Goal: Information Seeking & Learning: Learn about a topic

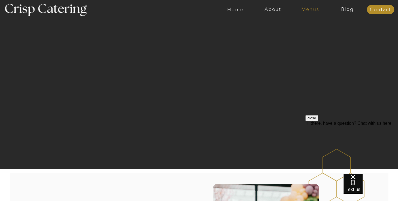
click at [310, 11] on nav "Menus" at bounding box center [309, 9] width 37 height 5
click at [303, 32] on nav "Winter (Sep-Feb)" at bounding box center [309, 31] width 45 height 5
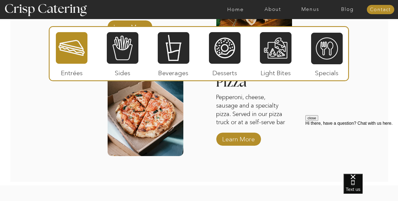
scroll to position [899, 0]
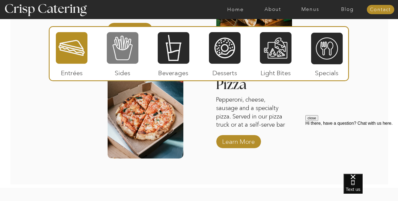
click at [121, 48] on div at bounding box center [123, 48] width 32 height 33
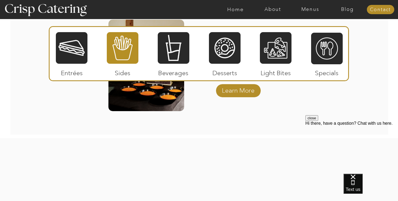
scroll to position [1052, 0]
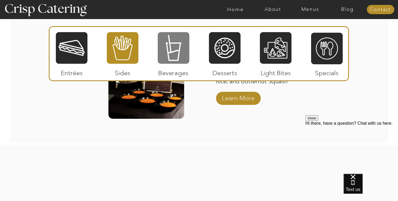
click at [178, 61] on div at bounding box center [174, 48] width 32 height 33
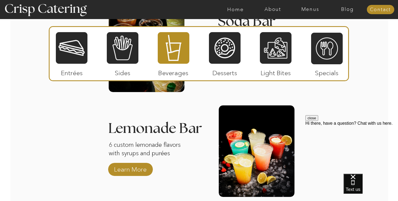
scroll to position [764, 0]
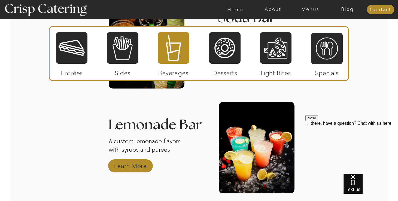
click at [119, 163] on p "Learn More" at bounding box center [130, 164] width 36 height 16
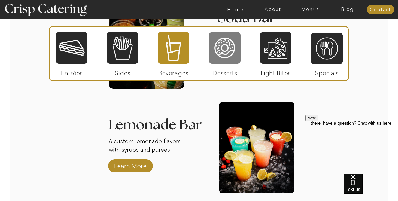
click at [218, 51] on div at bounding box center [225, 48] width 32 height 33
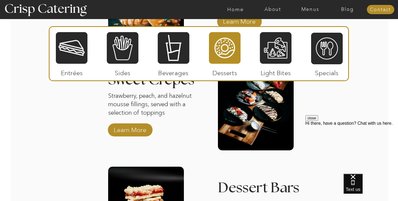
scroll to position [812, 0]
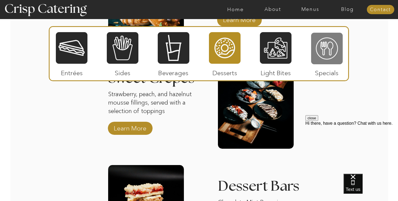
click at [320, 47] on div at bounding box center [327, 48] width 32 height 33
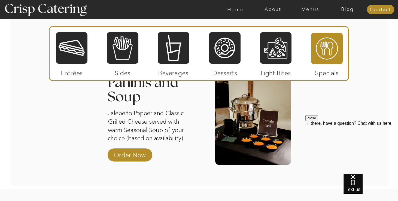
scroll to position [694, 0]
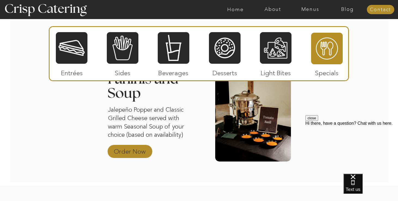
click at [131, 151] on p "Order Now" at bounding box center [130, 150] width 36 height 16
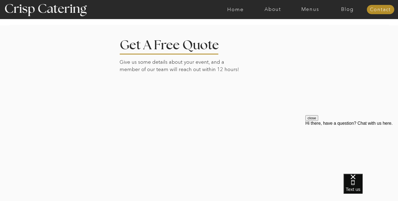
scroll to position [1031, 0]
